Goal: Task Accomplishment & Management: Manage account settings

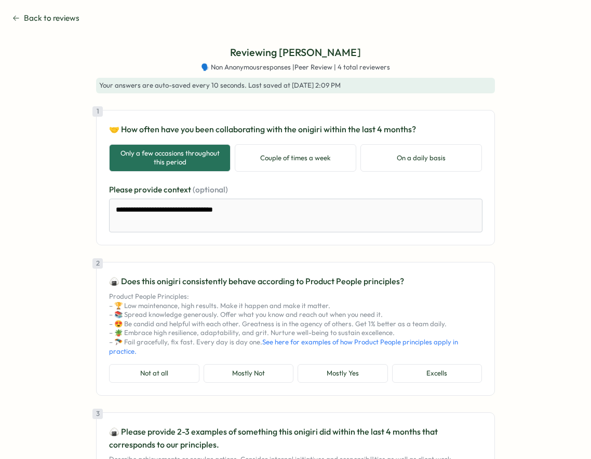
click at [37, 22] on span "Back to reviews" at bounding box center [52, 17] width 56 height 11
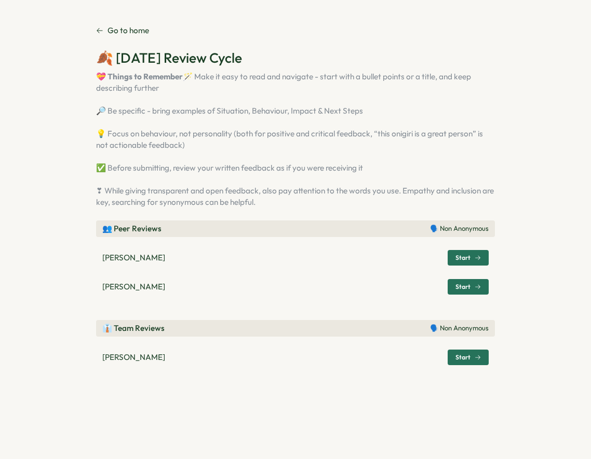
click at [128, 33] on p "Go to home" at bounding box center [128, 30] width 42 height 11
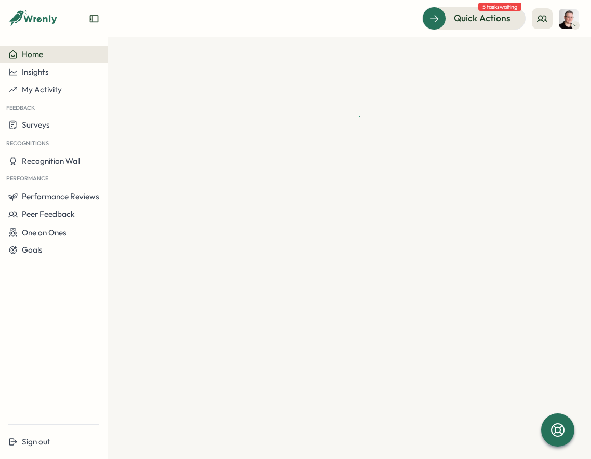
click at [481, 9] on span "5 tasks waiting" at bounding box center [499, 7] width 43 height 8
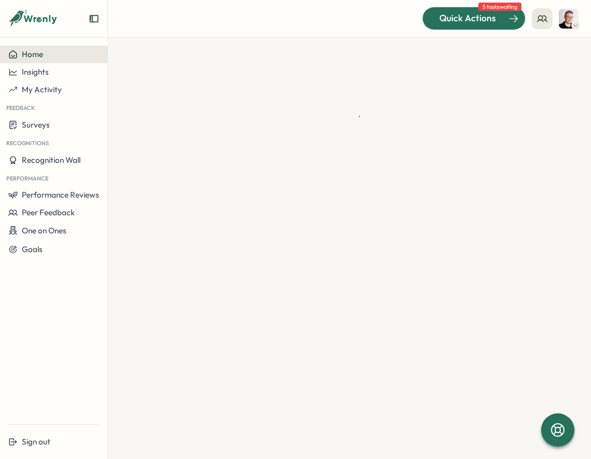
click at [482, 24] on span "Quick Actions" at bounding box center [467, 17] width 57 height 13
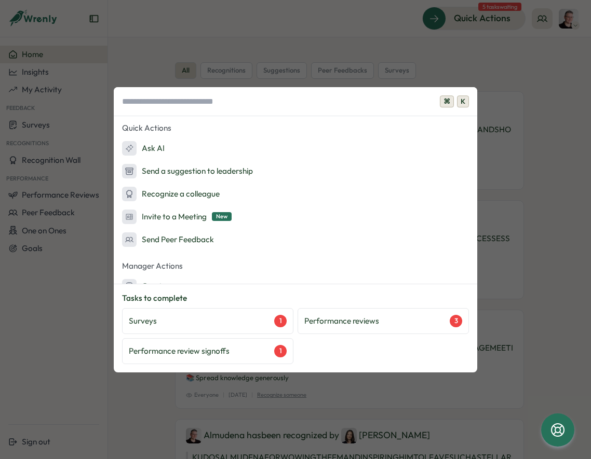
scroll to position [131, 0]
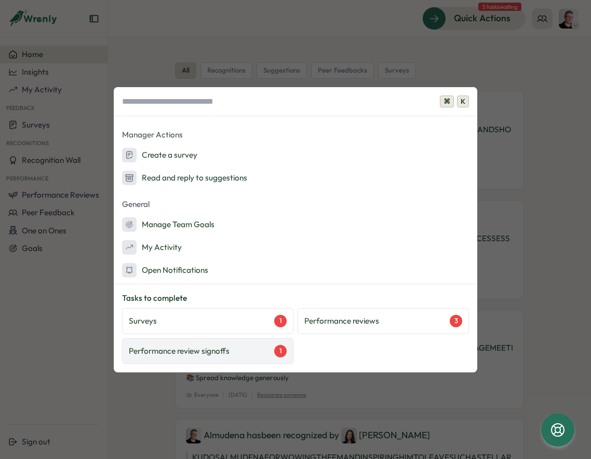
click at [250, 349] on div "Performance review signoffs 1" at bounding box center [208, 351] width 158 height 12
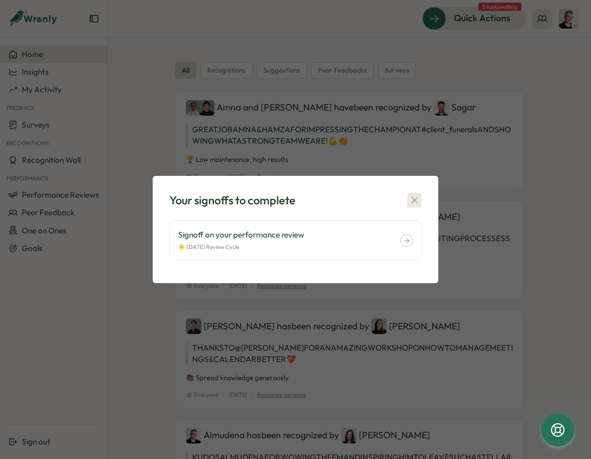
click at [415, 199] on icon "button" at bounding box center [414, 200] width 6 height 6
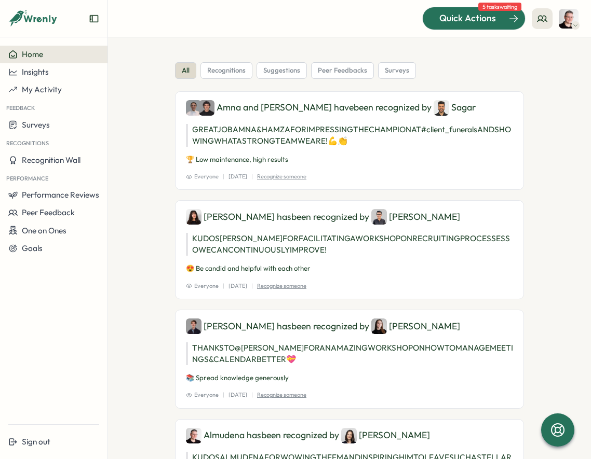
click at [472, 12] on span "Quick Actions" at bounding box center [467, 17] width 57 height 13
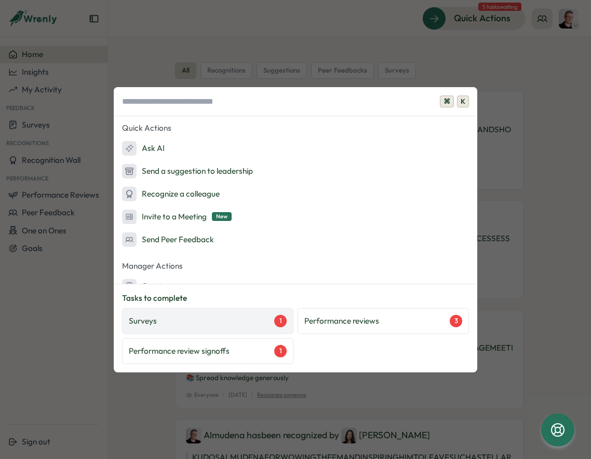
click at [213, 319] on div "Surveys 1" at bounding box center [208, 321] width 158 height 12
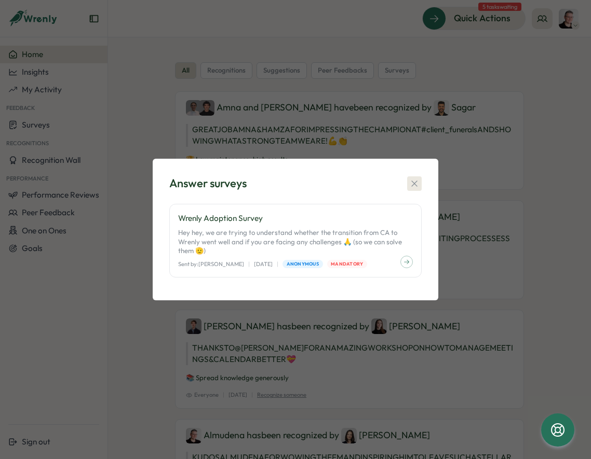
click at [416, 184] on icon "button" at bounding box center [414, 184] width 10 height 10
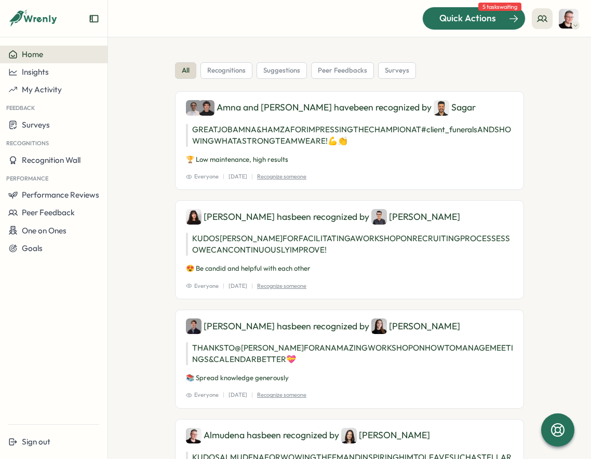
click at [500, 16] on div "Quick Actions" at bounding box center [468, 17] width 94 height 13
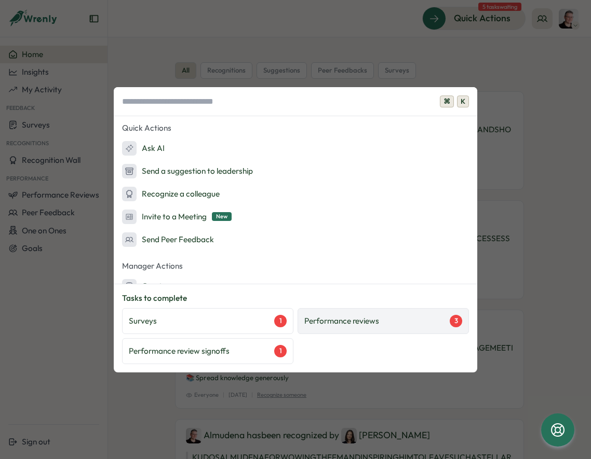
click at [385, 314] on div "Performance reviews 3" at bounding box center [382, 321] width 171 height 26
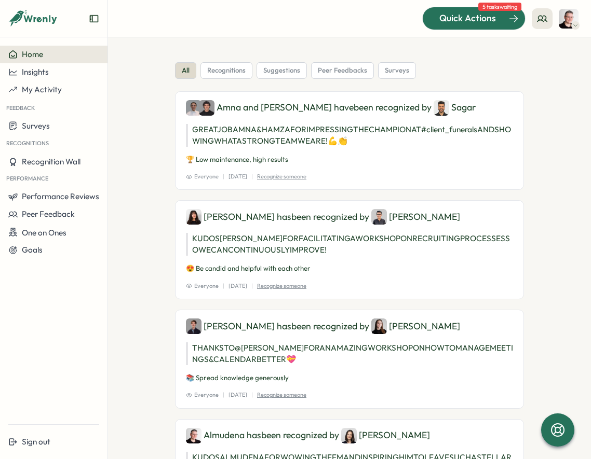
click at [493, 19] on span "Quick Actions" at bounding box center [467, 17] width 57 height 13
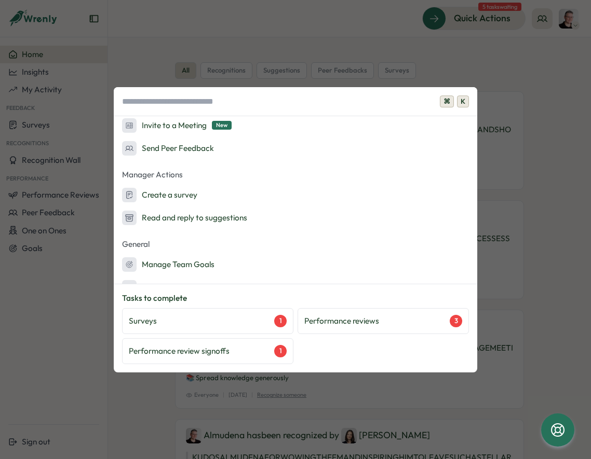
scroll to position [131, 0]
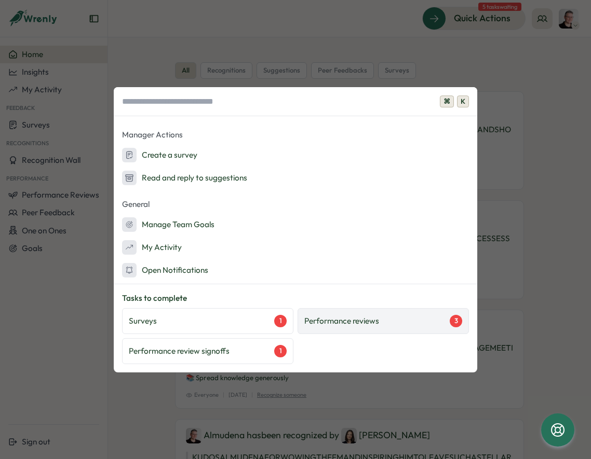
click at [361, 320] on p "Performance reviews" at bounding box center [341, 321] width 75 height 11
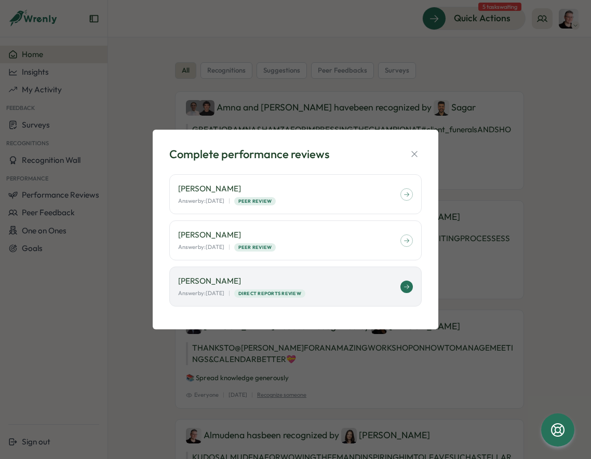
click at [289, 281] on p "[PERSON_NAME]" at bounding box center [289, 281] width 222 height 11
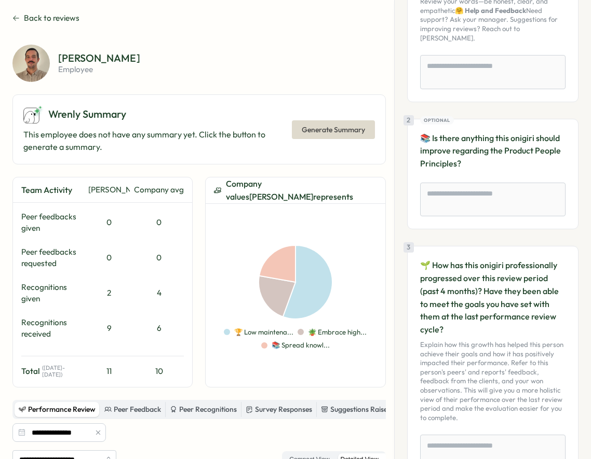
scroll to position [8, 0]
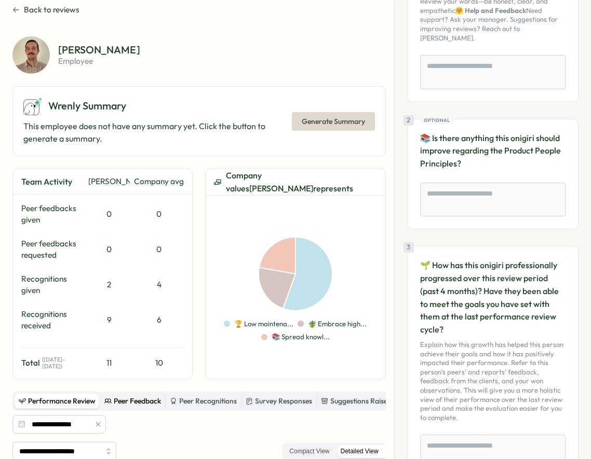
click at [143, 398] on div "Peer Feedback" at bounding box center [132, 401] width 57 height 11
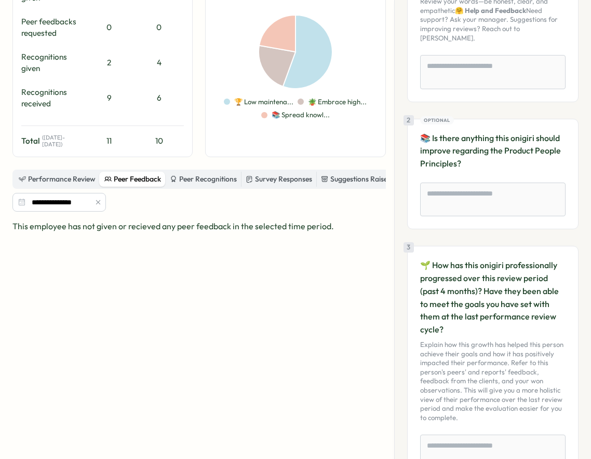
scroll to position [239, 0]
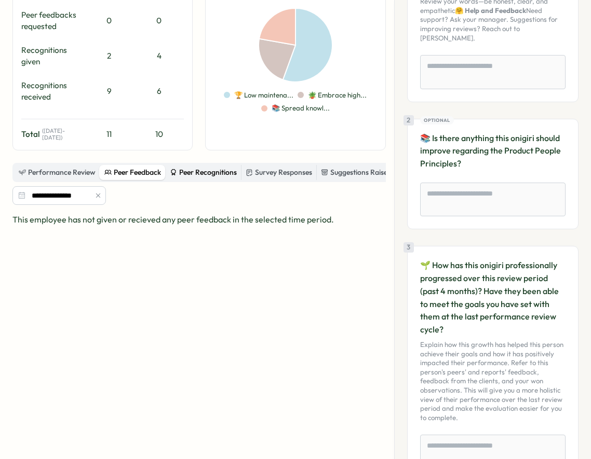
click at [220, 168] on div "Peer Recognitions" at bounding box center [203, 172] width 67 height 11
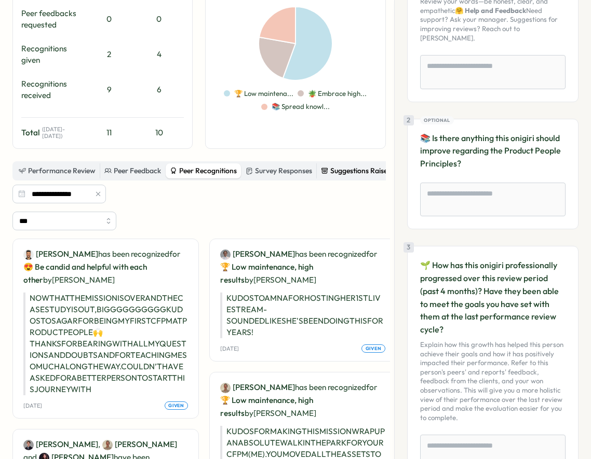
click at [335, 166] on div "Suggestions Raised" at bounding box center [356, 171] width 71 height 11
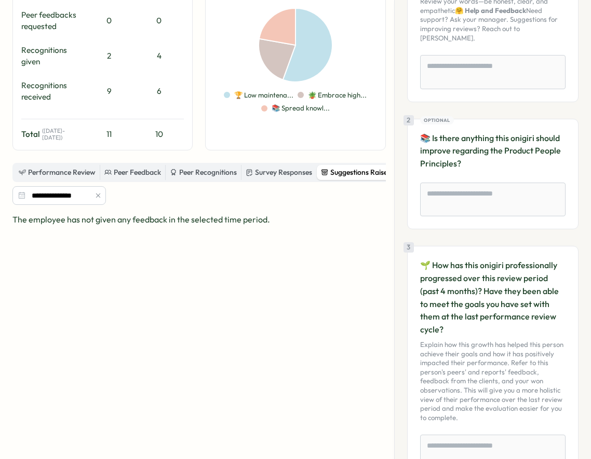
scroll to position [0, 0]
